Goal: Communication & Community: Answer question/provide support

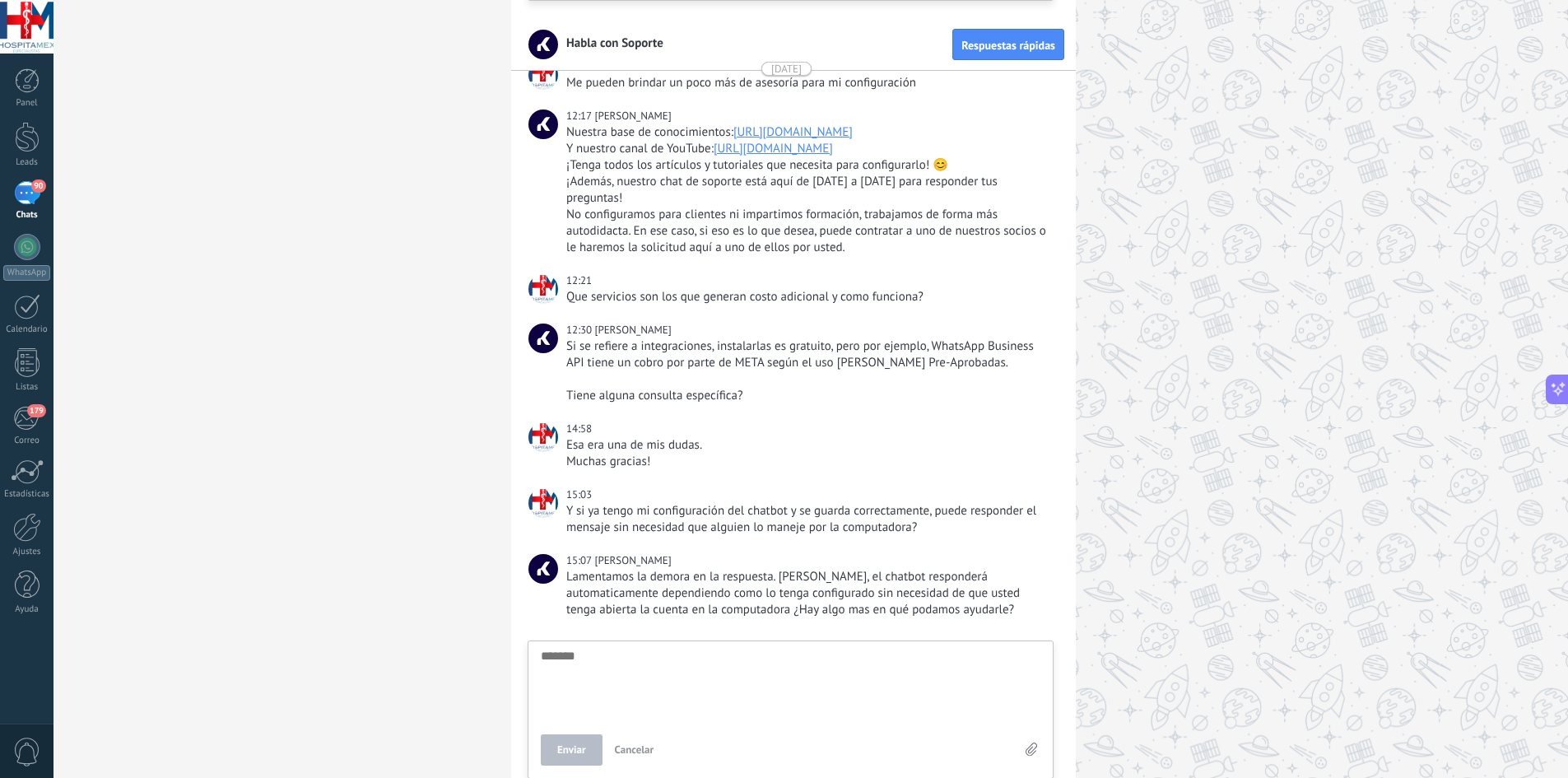
scroll to position [11450, 0]
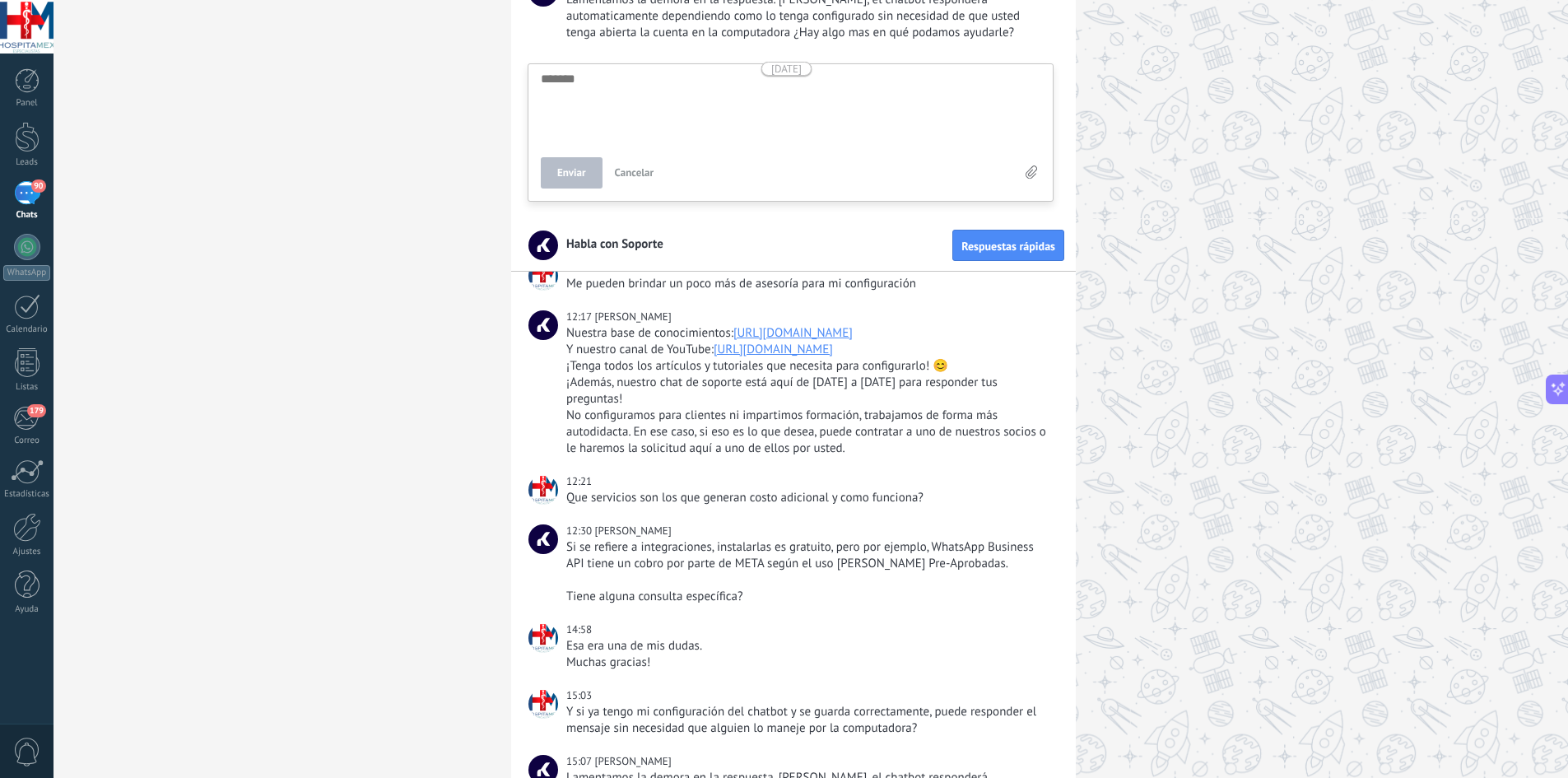
click at [29, 196] on div "90" at bounding box center [27, 192] width 27 height 24
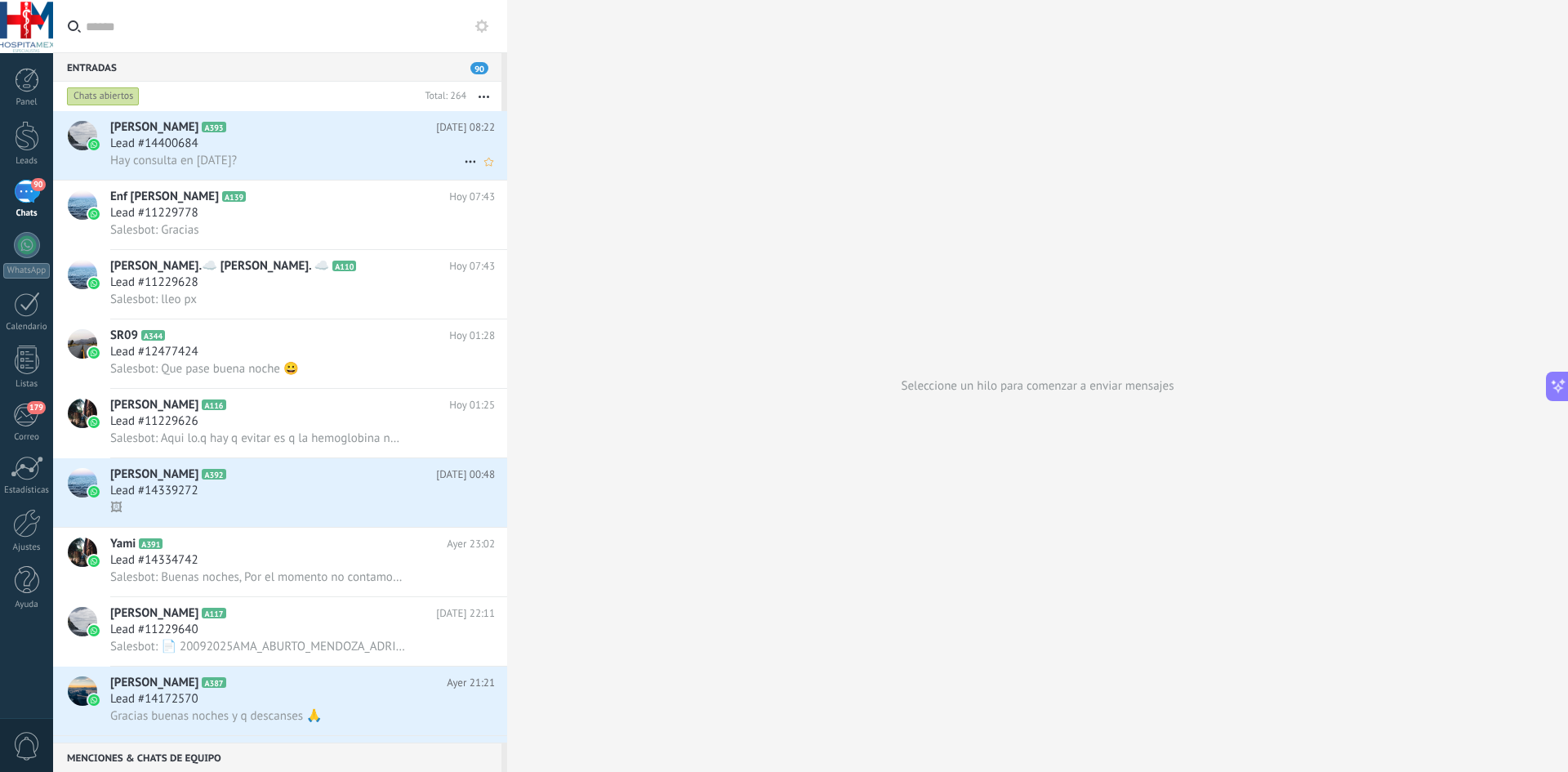
click at [303, 168] on div "Hay consulta en [DATE]?" at bounding box center [302, 161] width 384 height 17
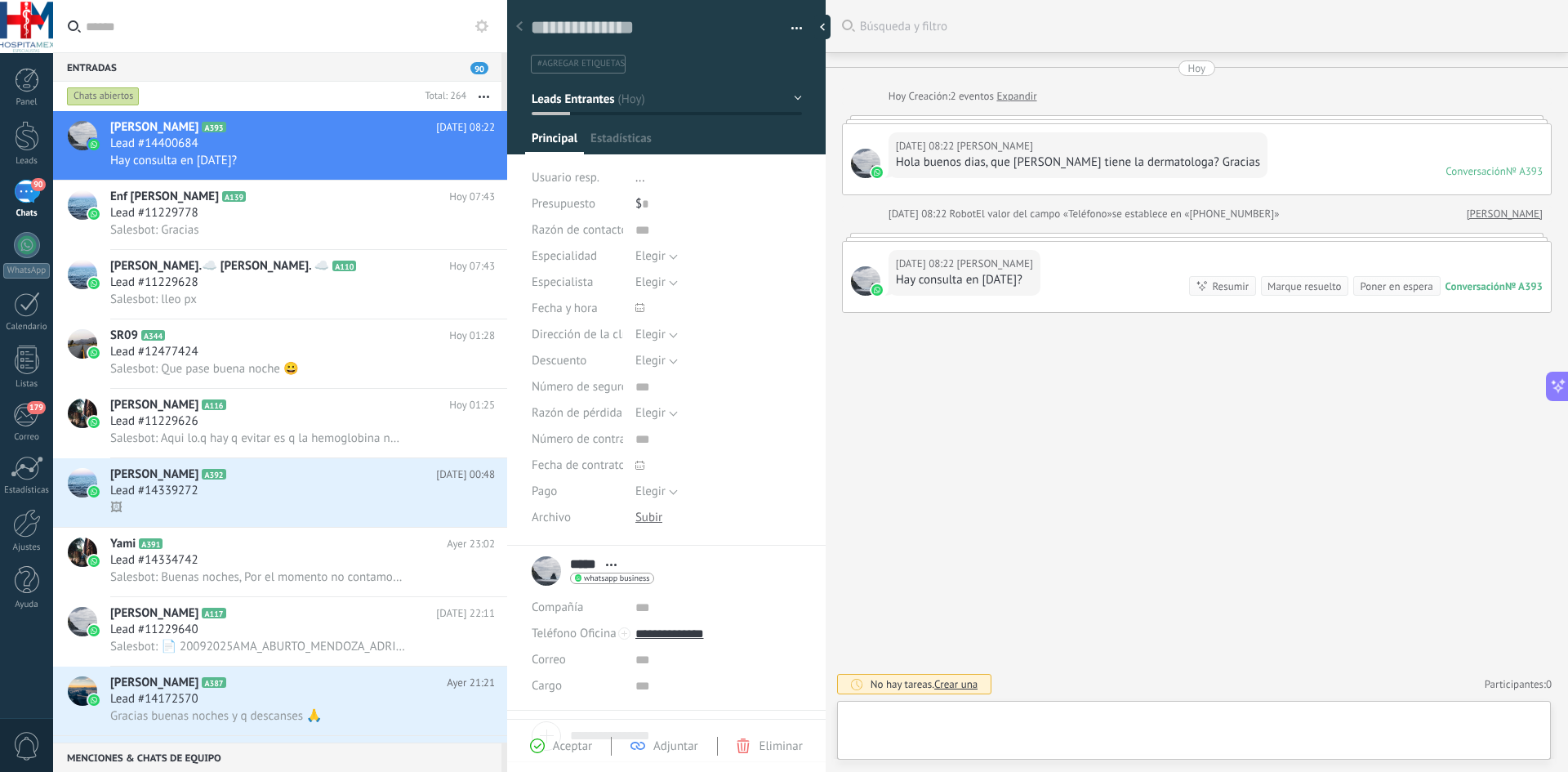
scroll to position [24, 0]
click at [318, 221] on div "Salesbot: Gracias" at bounding box center [302, 229] width 384 height 17
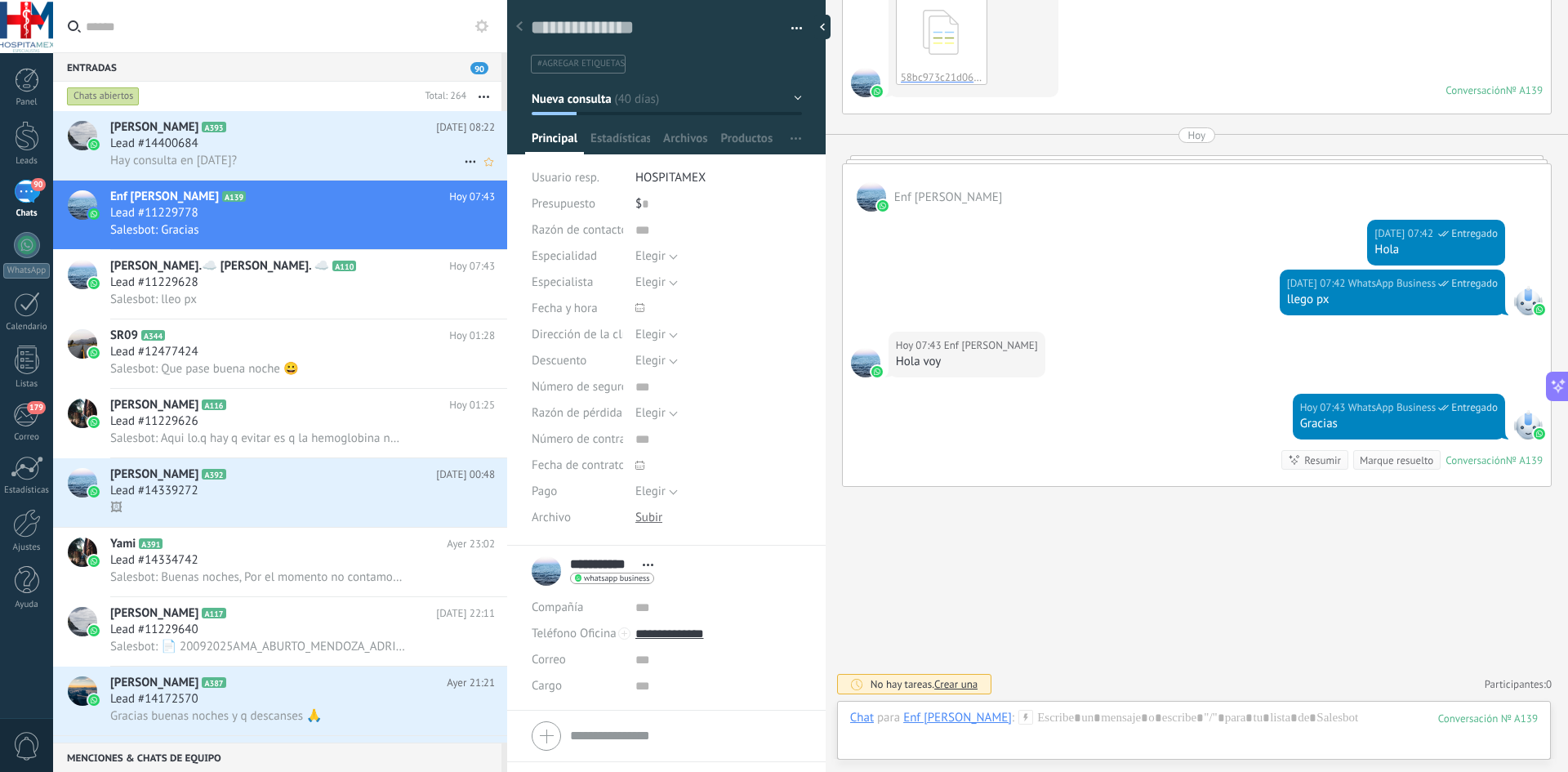
click at [126, 136] on span "Lead #14400684" at bounding box center [154, 143] width 88 height 16
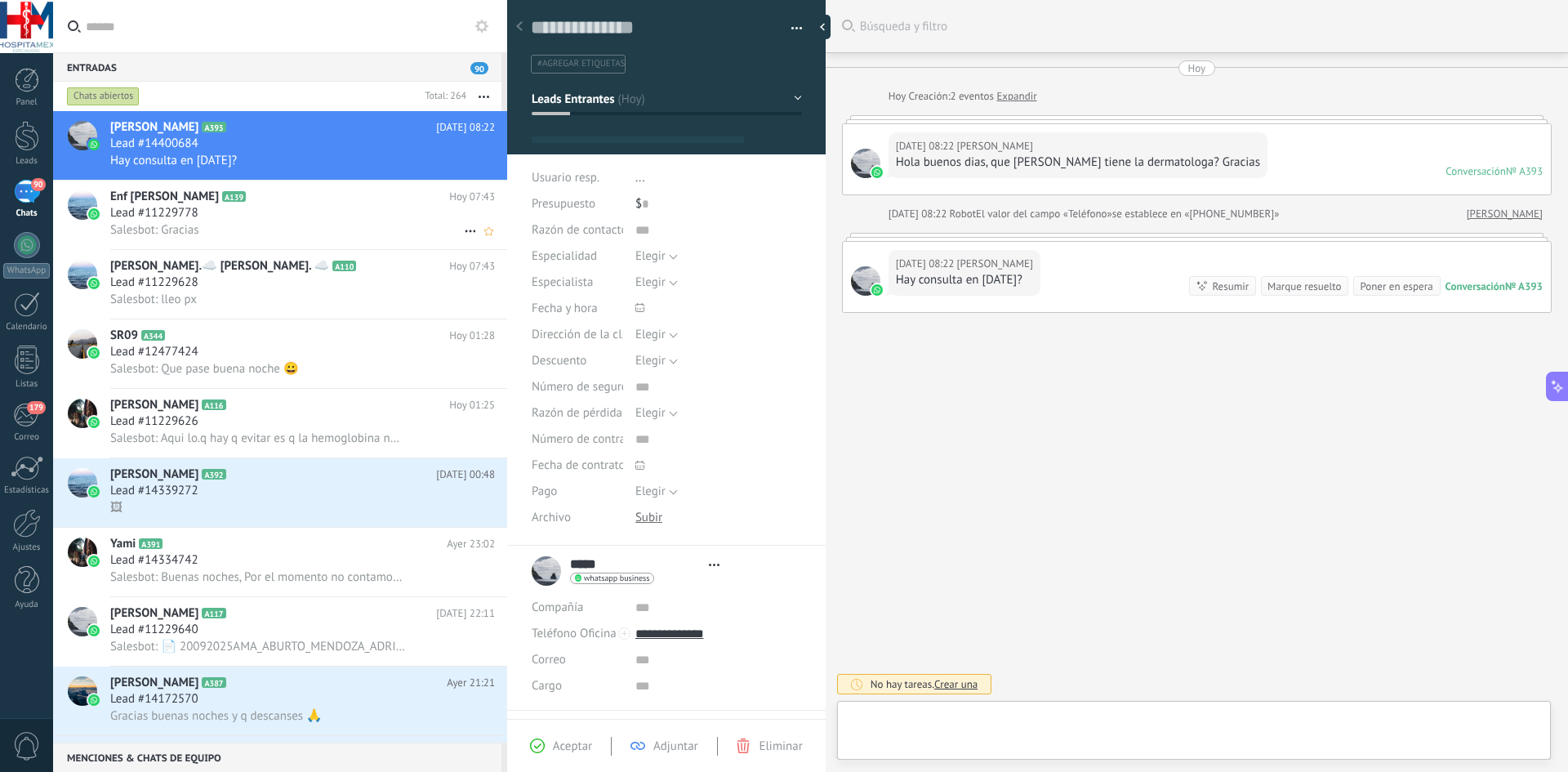
type textarea "**********"
click at [1053, 256] on div "[DATE] 08:22 [PERSON_NAME] consulta en [DATE]? Conversación № A393 Conversación…" at bounding box center [1196, 276] width 708 height 71
click at [983, 273] on div "Hay consulta en [DATE]?" at bounding box center [964, 279] width 137 height 16
click at [1529, 249] on div "[DATE] 08:22 [PERSON_NAME] consulta en [DATE]? Conversación № A393 Conversación…" at bounding box center [1196, 276] width 708 height 71
click at [873, 292] on img at bounding box center [877, 290] width 11 height 11
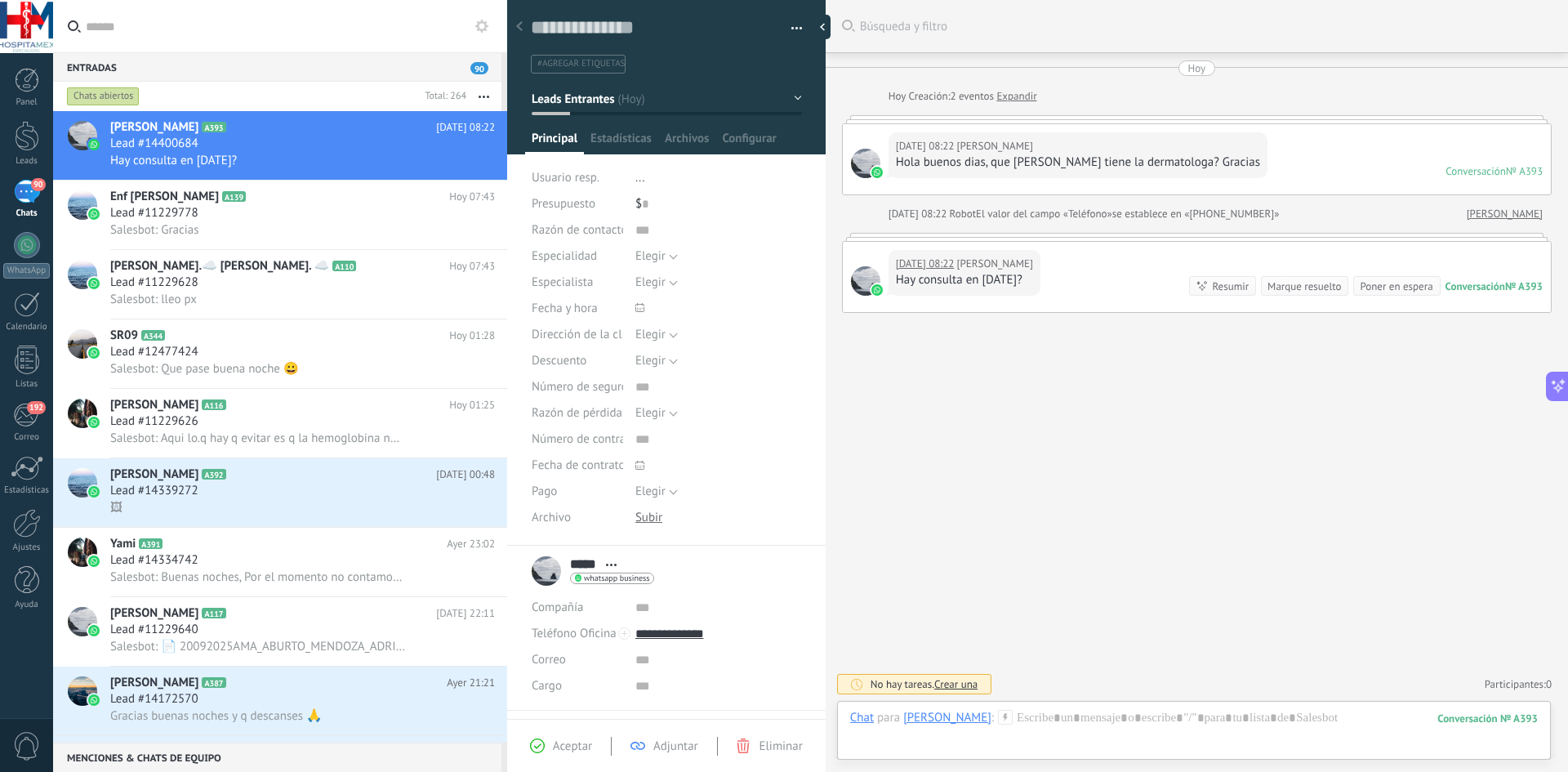
click at [873, 292] on img at bounding box center [877, 290] width 11 height 11
click at [975, 283] on div "Hay consulta en [DATE]?" at bounding box center [964, 279] width 137 height 16
click at [1010, 261] on div "[DATE] 08:22 [PERSON_NAME]" at bounding box center [964, 263] width 137 height 16
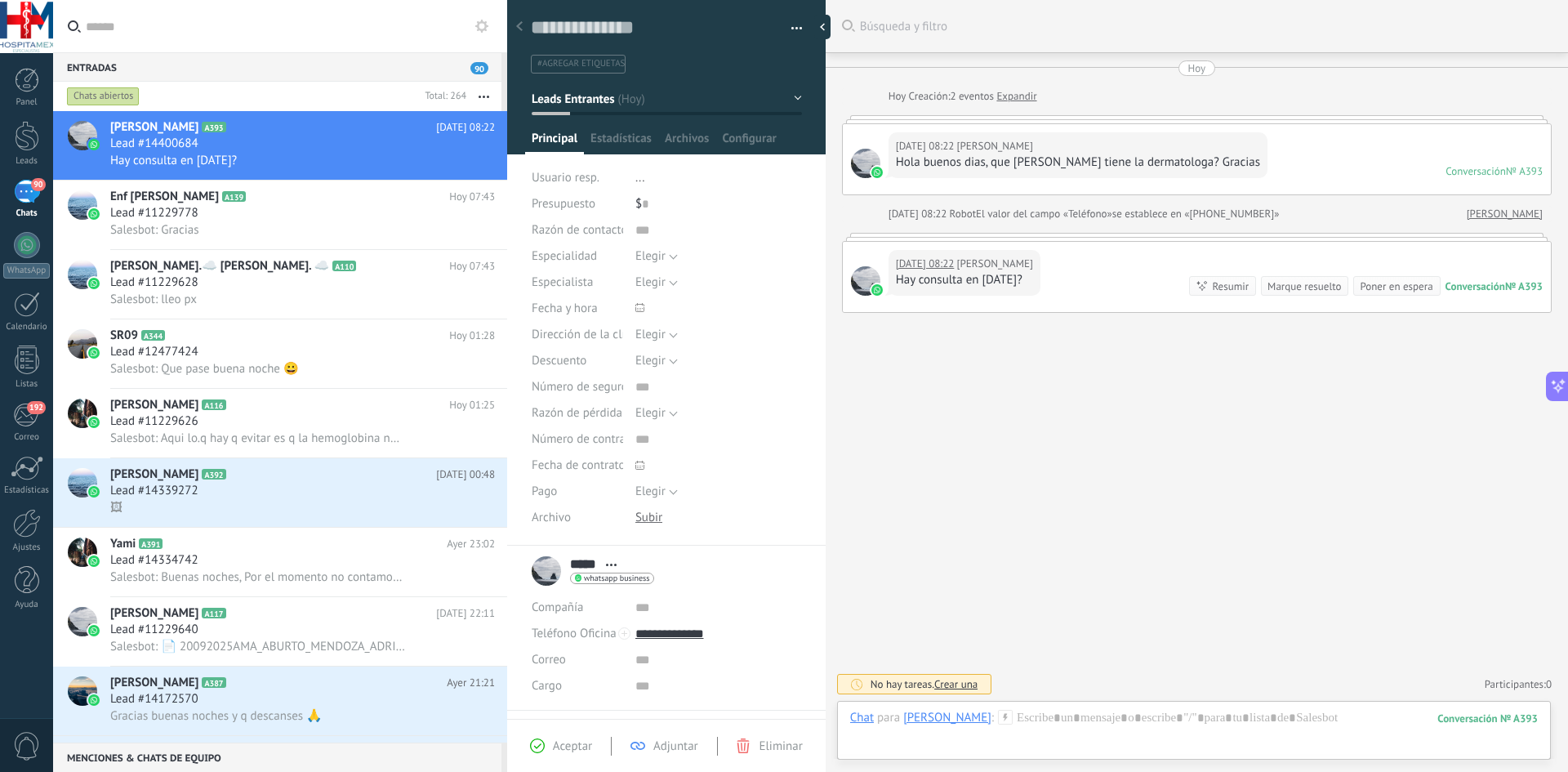
click at [880, 260] on div "[DATE] 08:22 [PERSON_NAME] consulta en [DATE]? Conversación № A393 Conversación…" at bounding box center [1196, 276] width 708 height 71
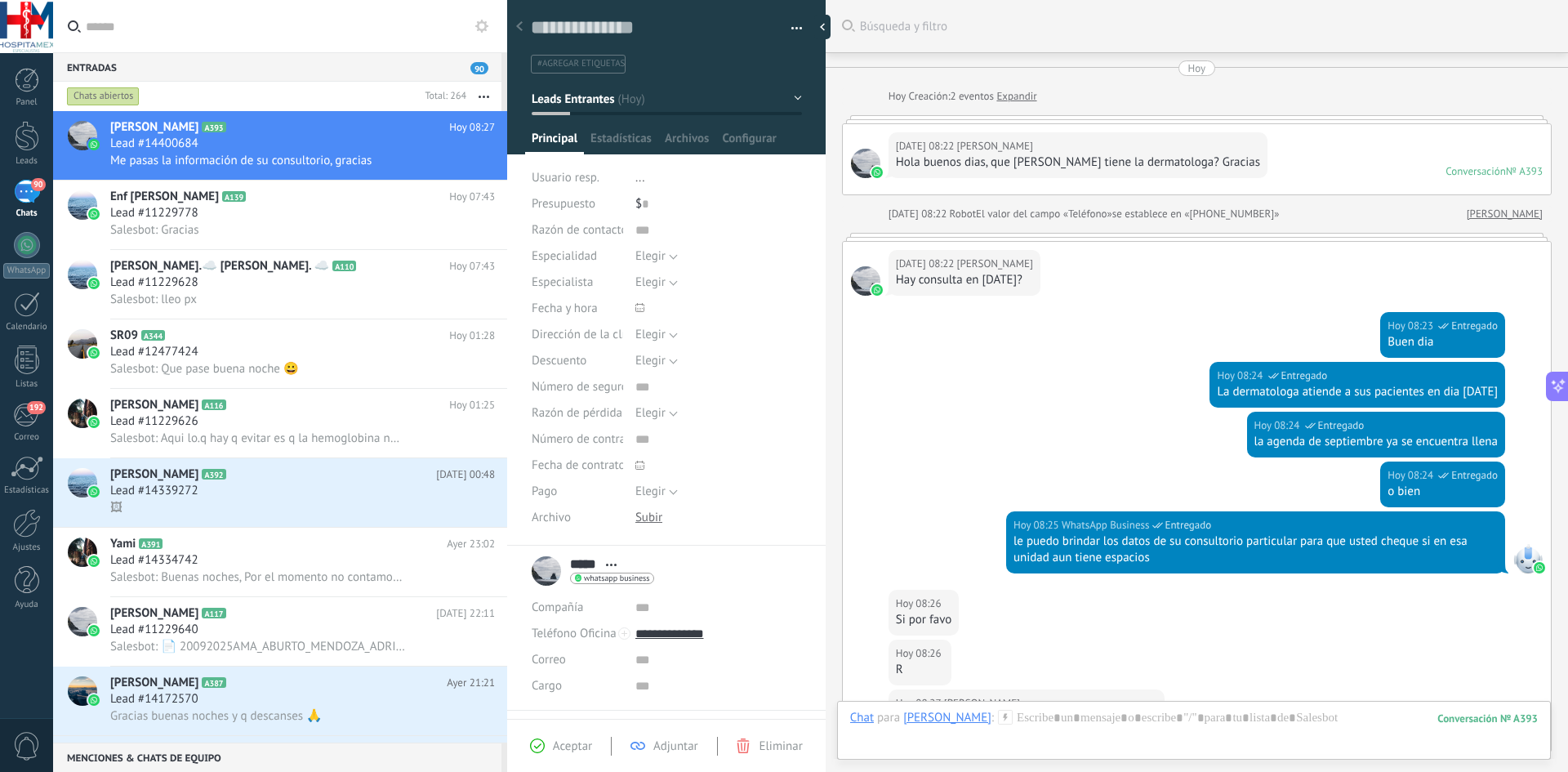
scroll to position [265, 0]
